Goal: Check status: Check status

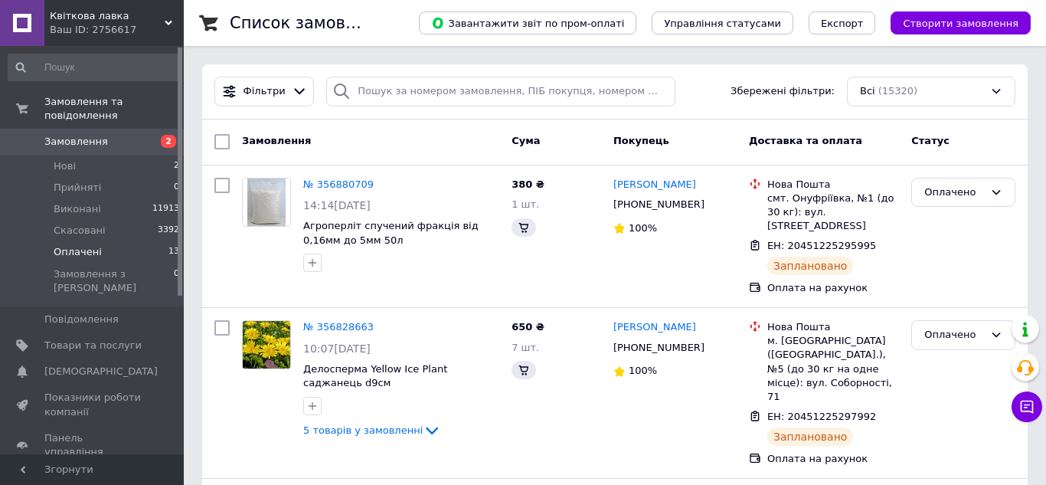
click at [106, 241] on li "Оплачені 13" at bounding box center [94, 251] width 188 height 21
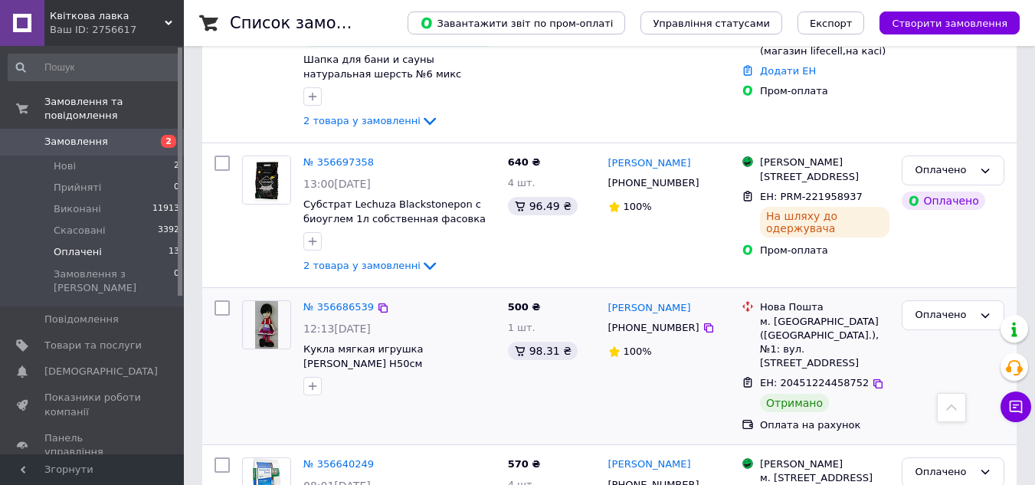
scroll to position [613, 0]
click at [955, 306] on div "Оплачено" at bounding box center [944, 314] width 58 height 16
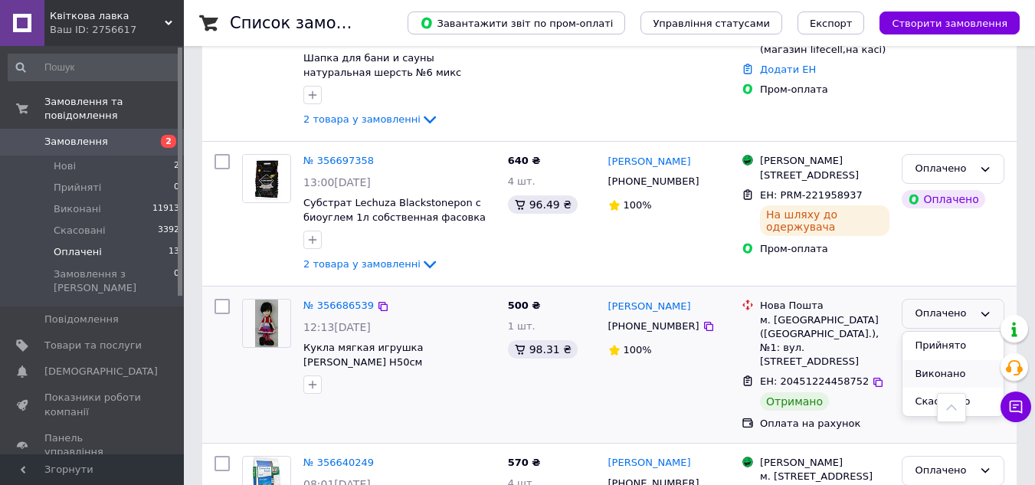
click at [931, 360] on li "Виконано" at bounding box center [952, 374] width 101 height 28
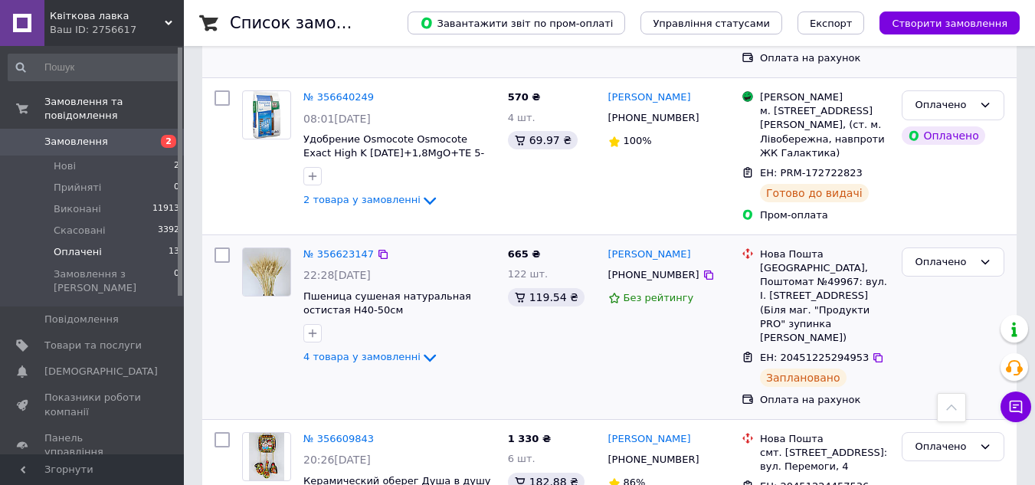
scroll to position [996, 0]
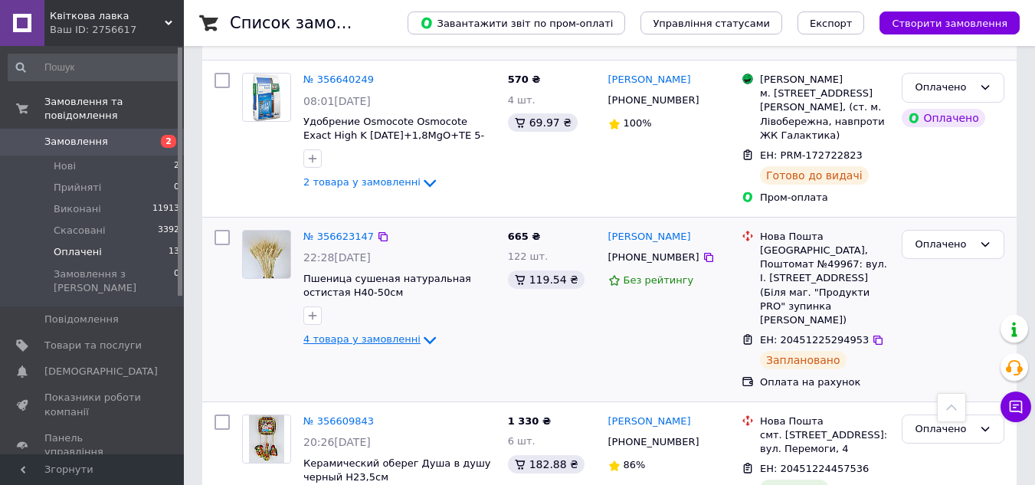
click at [422, 297] on div "№ 356623147 22:28[DATE] Пшеница сушеная натуральная остистая H40-50см 4 товара …" at bounding box center [399, 290] width 205 height 132
click at [421, 331] on icon at bounding box center [430, 340] width 18 height 18
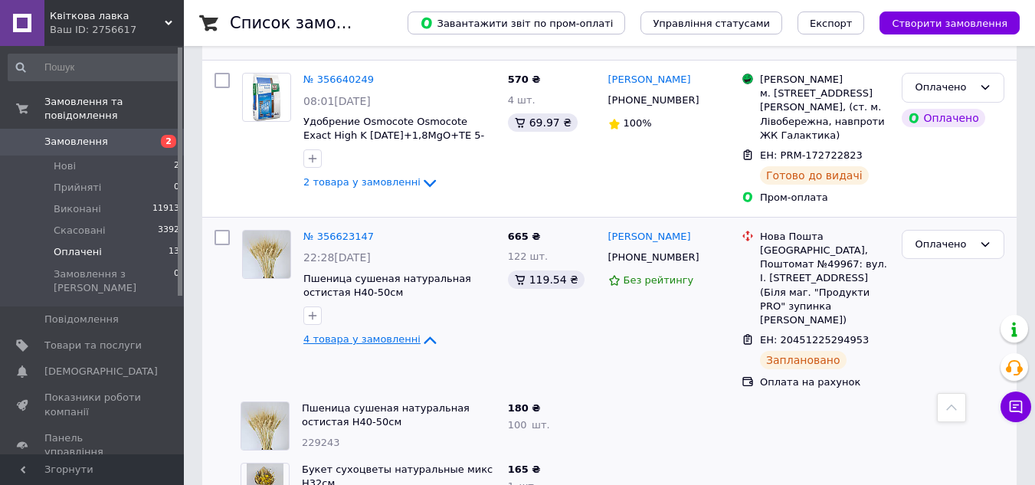
click at [357, 333] on span "4 товара у замовленні" at bounding box center [361, 338] width 117 height 11
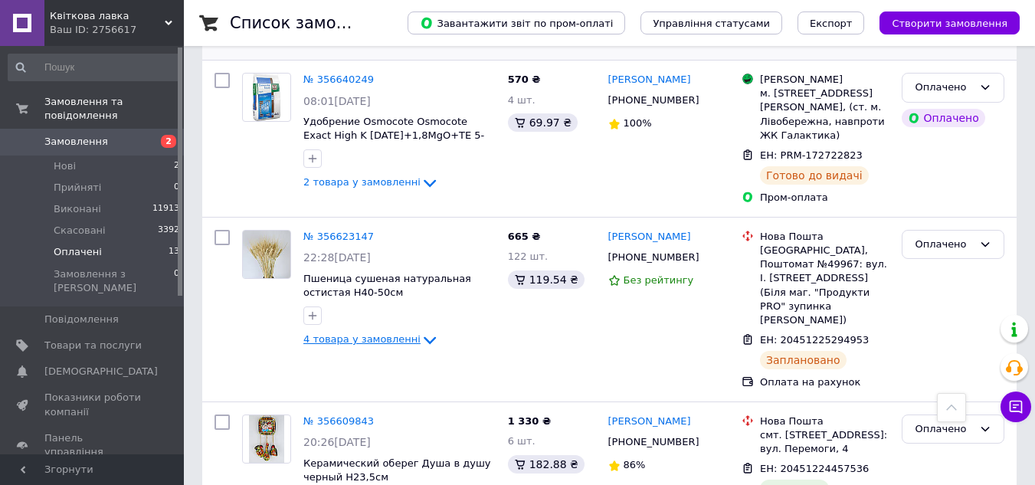
click at [373, 333] on span "4 товара у замовленні" at bounding box center [361, 338] width 117 height 11
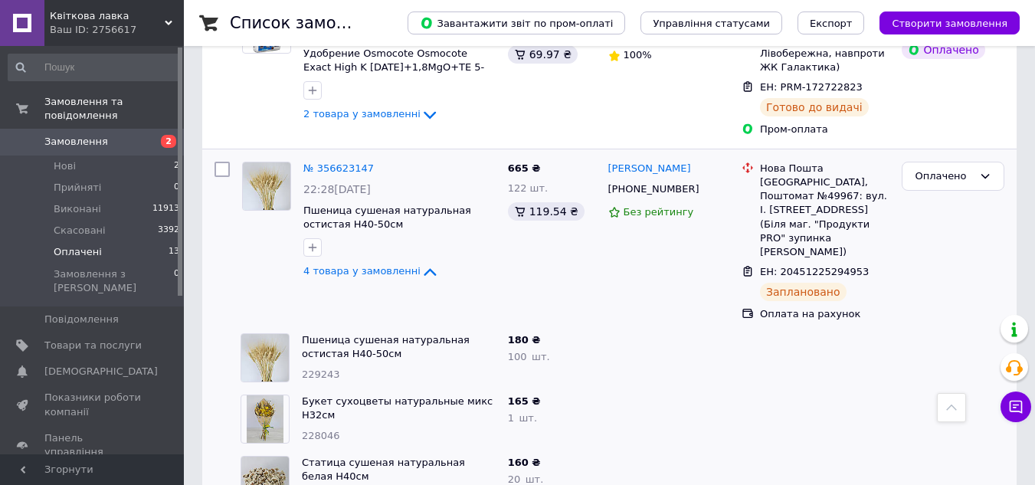
scroll to position [1149, 0]
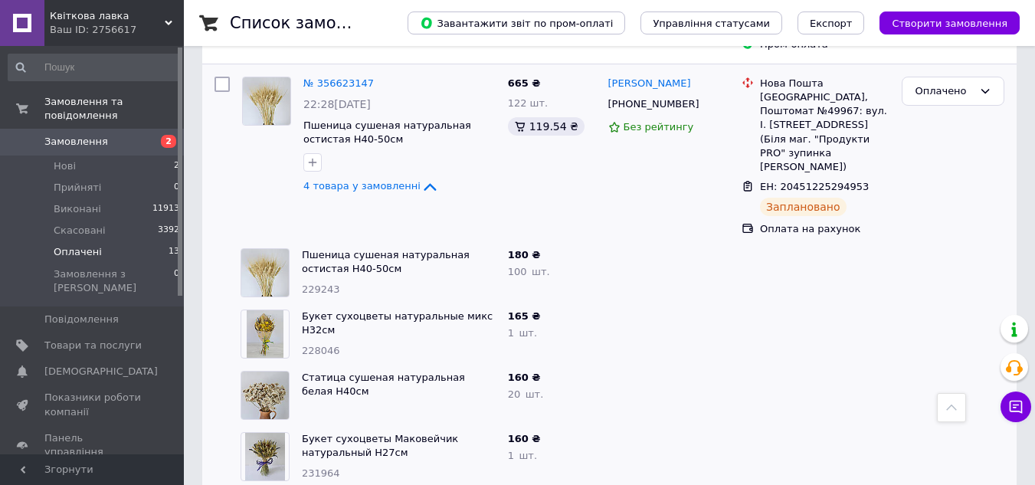
click at [379, 142] on div "№ 356623147 22:28[DATE] Пшеница сушеная натуральная остистая H40-50см 4 товара …" at bounding box center [399, 136] width 205 height 132
click at [387, 180] on span "4 товара у замовленні" at bounding box center [361, 185] width 117 height 11
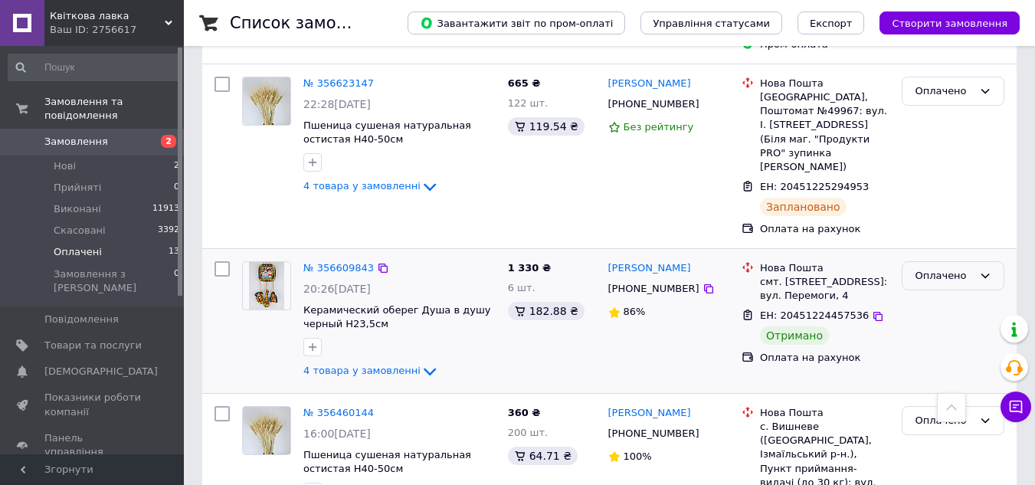
click at [948, 268] on div "Оплачено" at bounding box center [944, 276] width 58 height 16
click at [945, 322] on li "Виконано" at bounding box center [952, 336] width 101 height 28
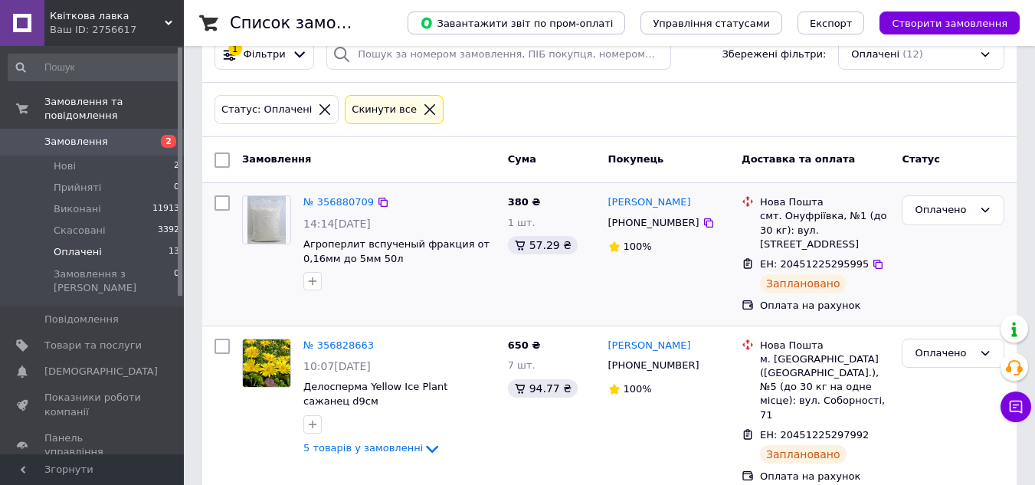
scroll to position [0, 0]
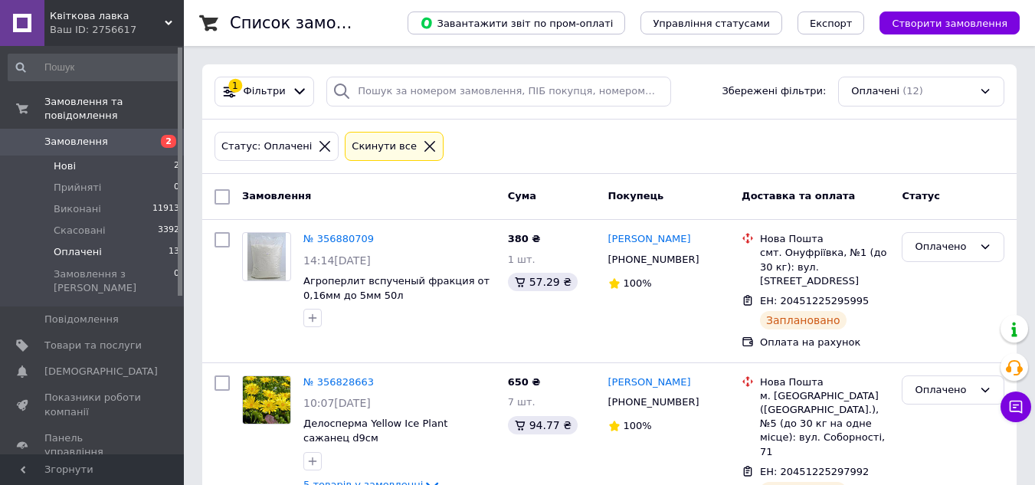
click at [105, 156] on li "Нові 2" at bounding box center [94, 166] width 188 height 21
